Goal: Check status: Check status

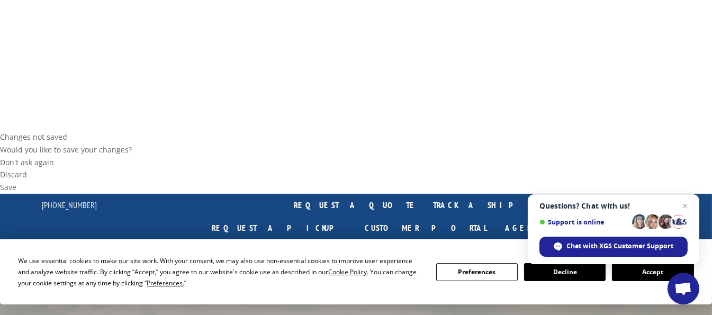
scroll to position [106, 0]
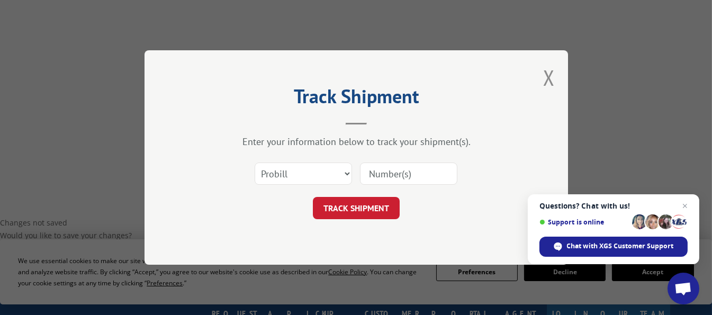
click at [401, 172] on input at bounding box center [408, 173] width 97 height 22
type input "17690510"
click at [352, 209] on button "TRACK SHIPMENT" at bounding box center [356, 208] width 87 height 22
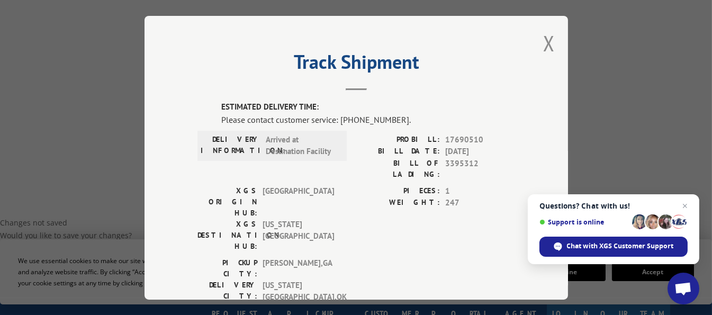
scroll to position [0, 0]
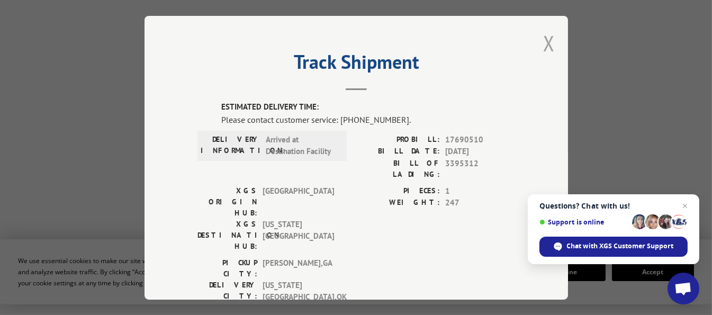
click at [546, 38] on button "Close modal" at bounding box center [549, 43] width 12 height 28
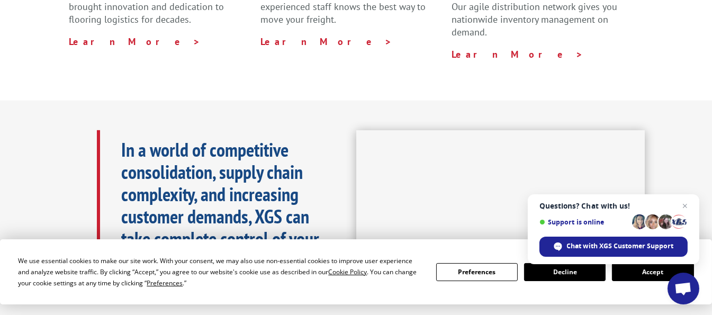
scroll to position [899, 0]
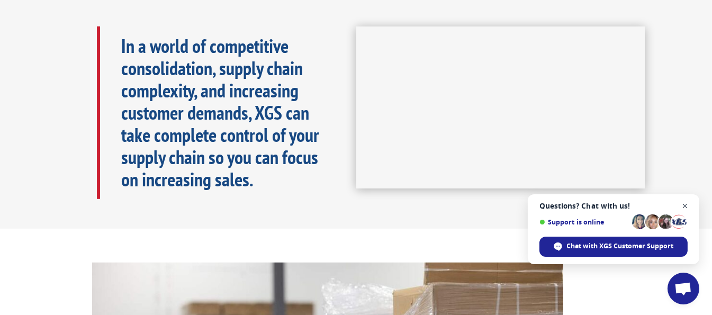
click at [687, 203] on span "Close chat" at bounding box center [684, 206] width 13 height 13
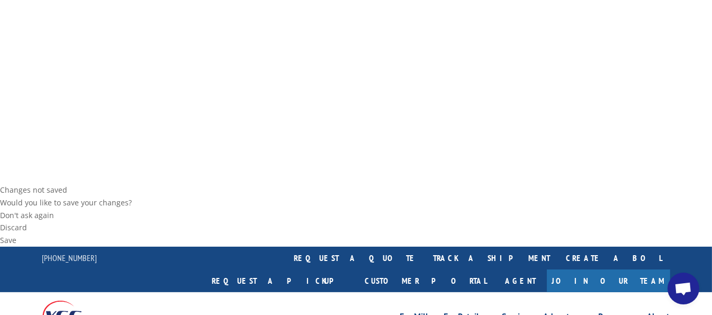
scroll to position [0, 0]
